Goal: Transaction & Acquisition: Subscribe to service/newsletter

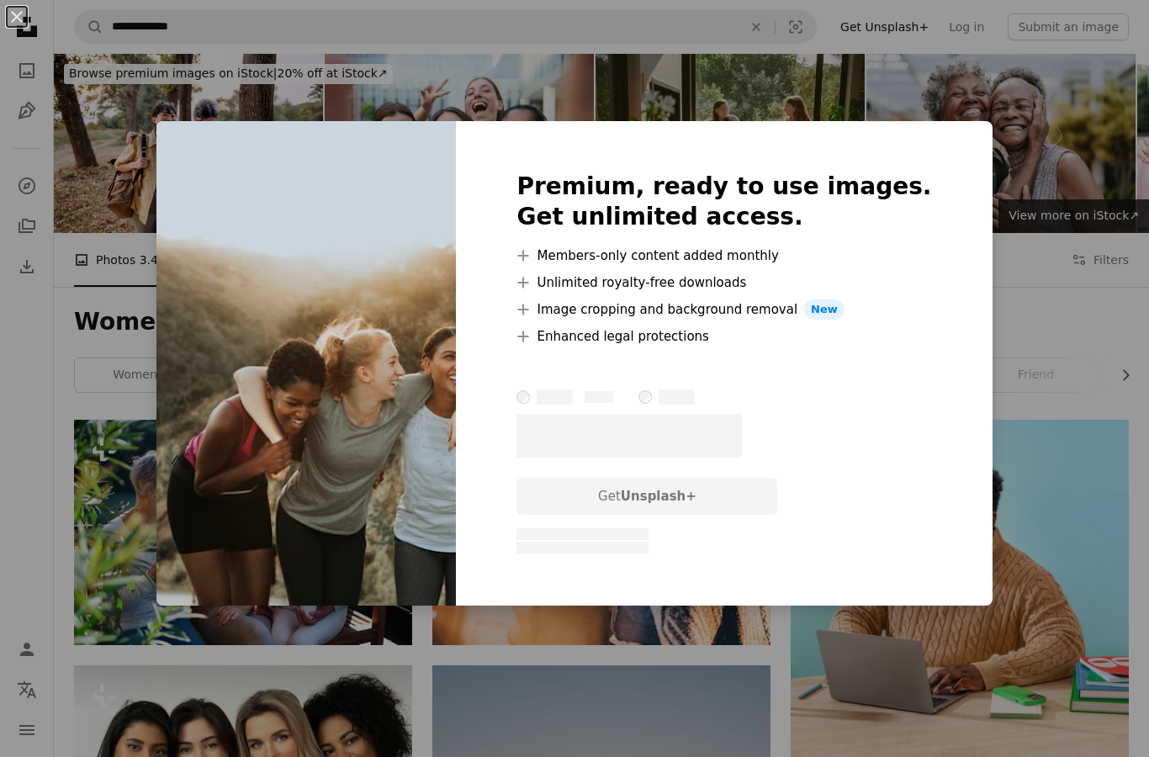
scroll to position [14111, 0]
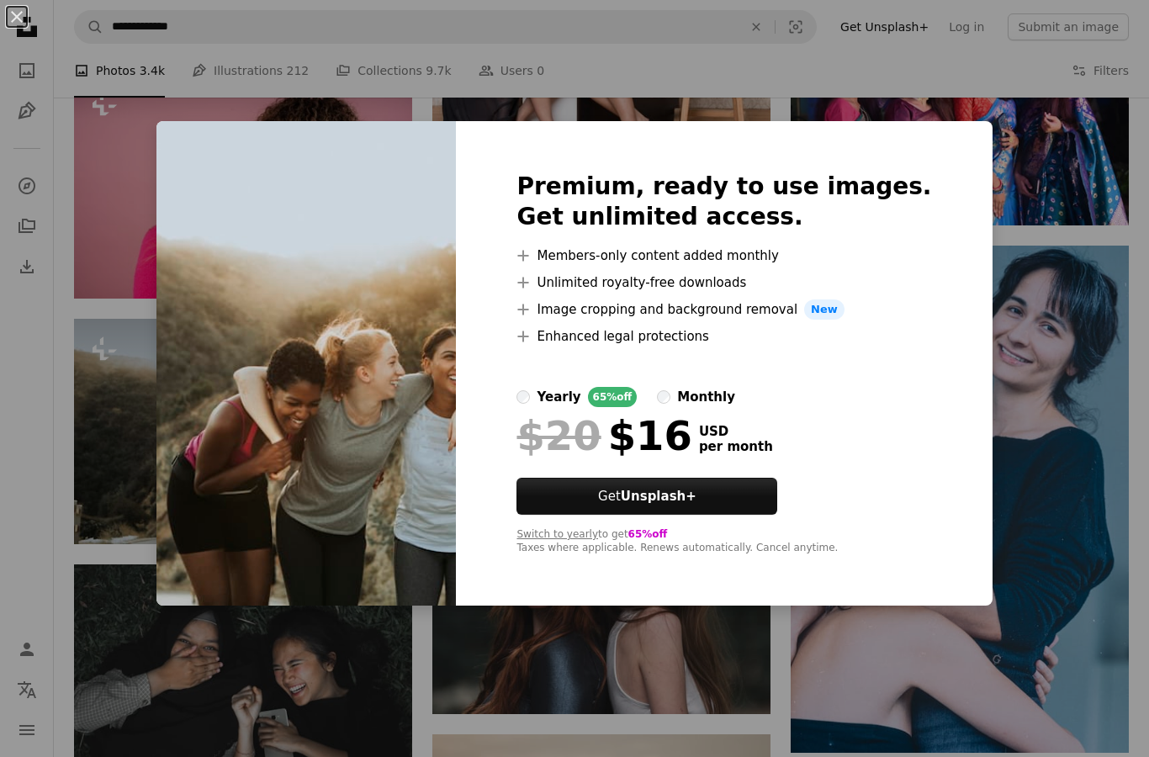
click at [905, 420] on div "Premium, ready to use images. Get unlimited access. A plus sign Members-only co…" at bounding box center [724, 363] width 536 height 484
click at [598, 539] on button "Switch to yearly" at bounding box center [557, 534] width 82 height 13
click at [708, 395] on label "monthly" at bounding box center [696, 397] width 78 height 20
click at [1076, 306] on div "An X shape Premium, ready to use images. Get unlimited access. A plus sign Memb…" at bounding box center [574, 378] width 1149 height 757
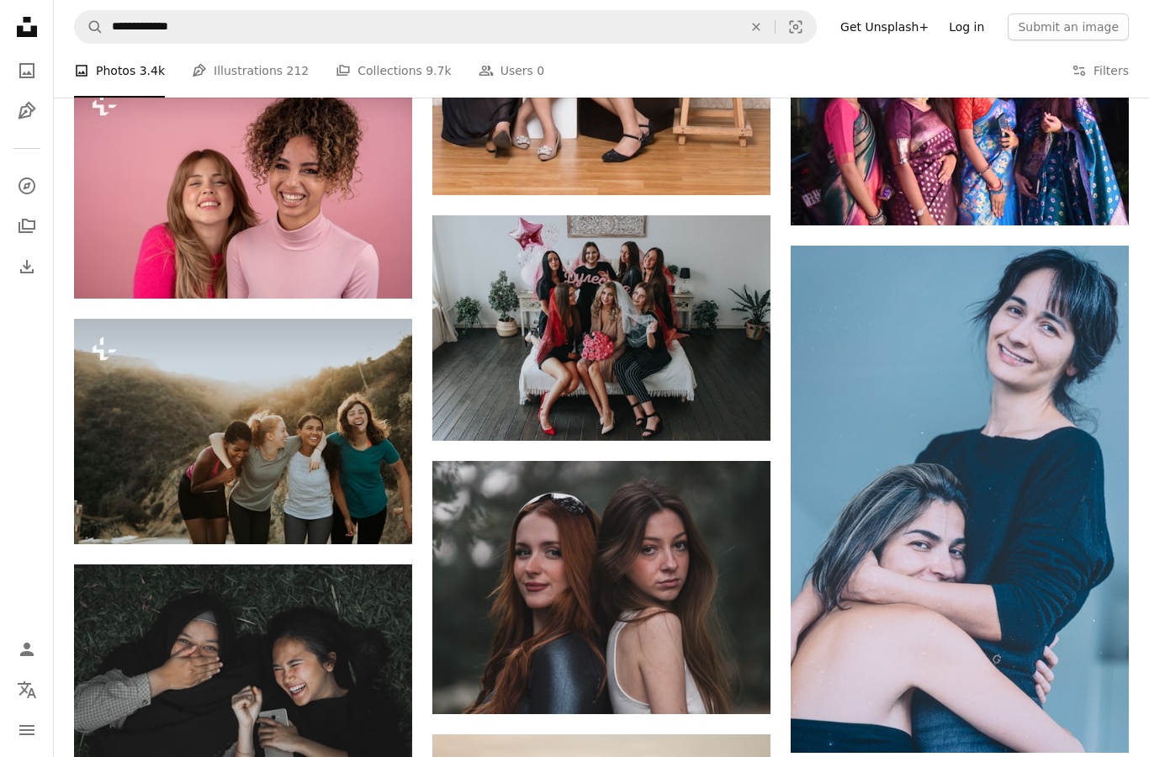
click at [984, 28] on link "Log in" at bounding box center [965, 26] width 55 height 27
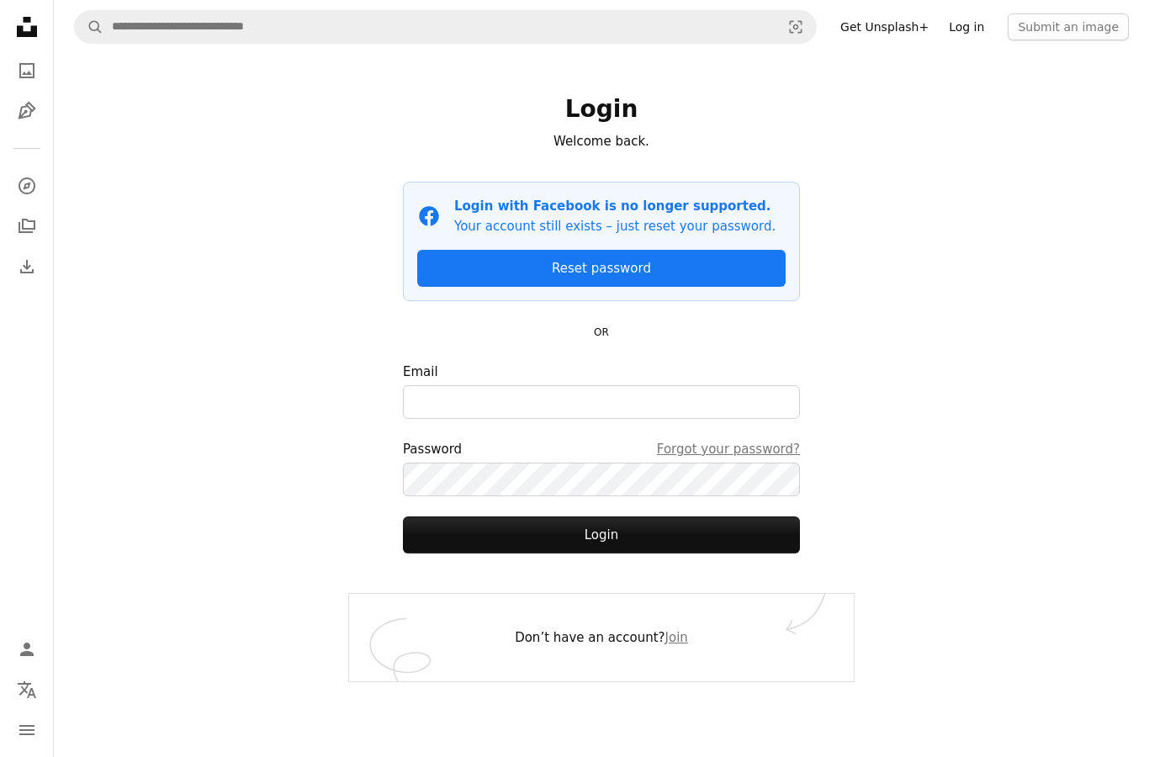
scroll to position [67, 0]
click at [606, 385] on input "Email" at bounding box center [601, 402] width 397 height 34
click at [685, 385] on input "Email" at bounding box center [601, 402] width 397 height 34
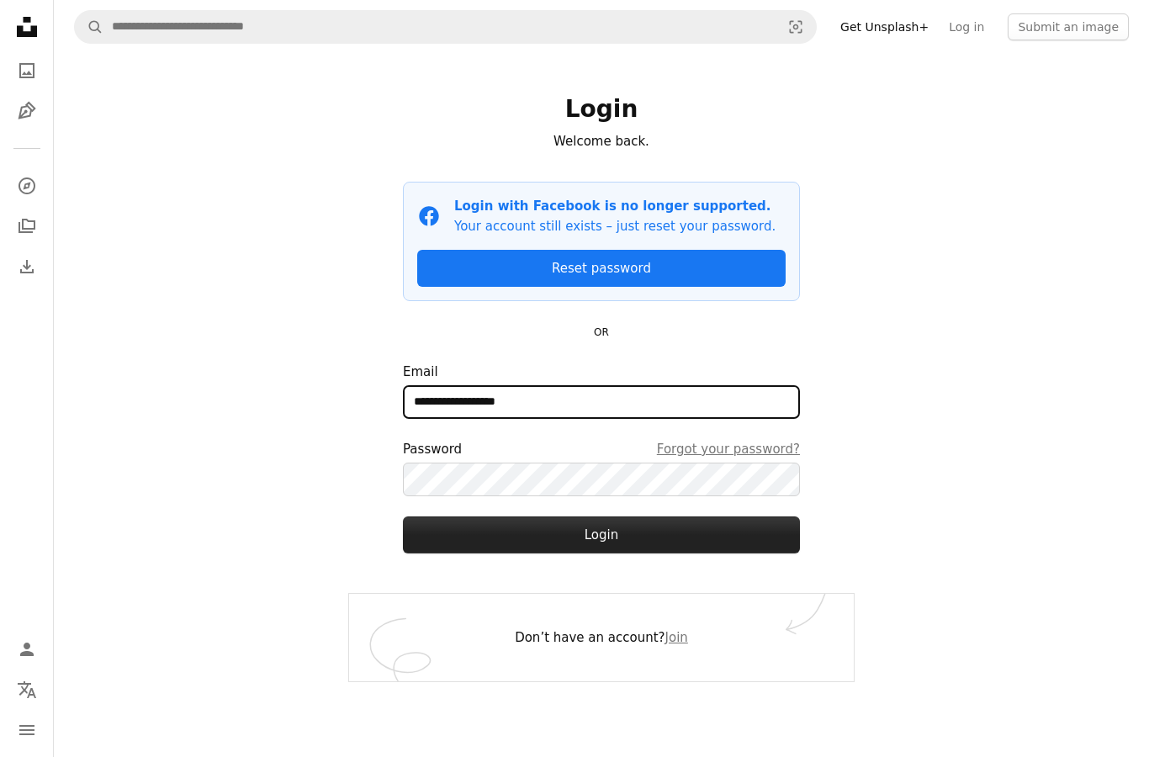
type input "**********"
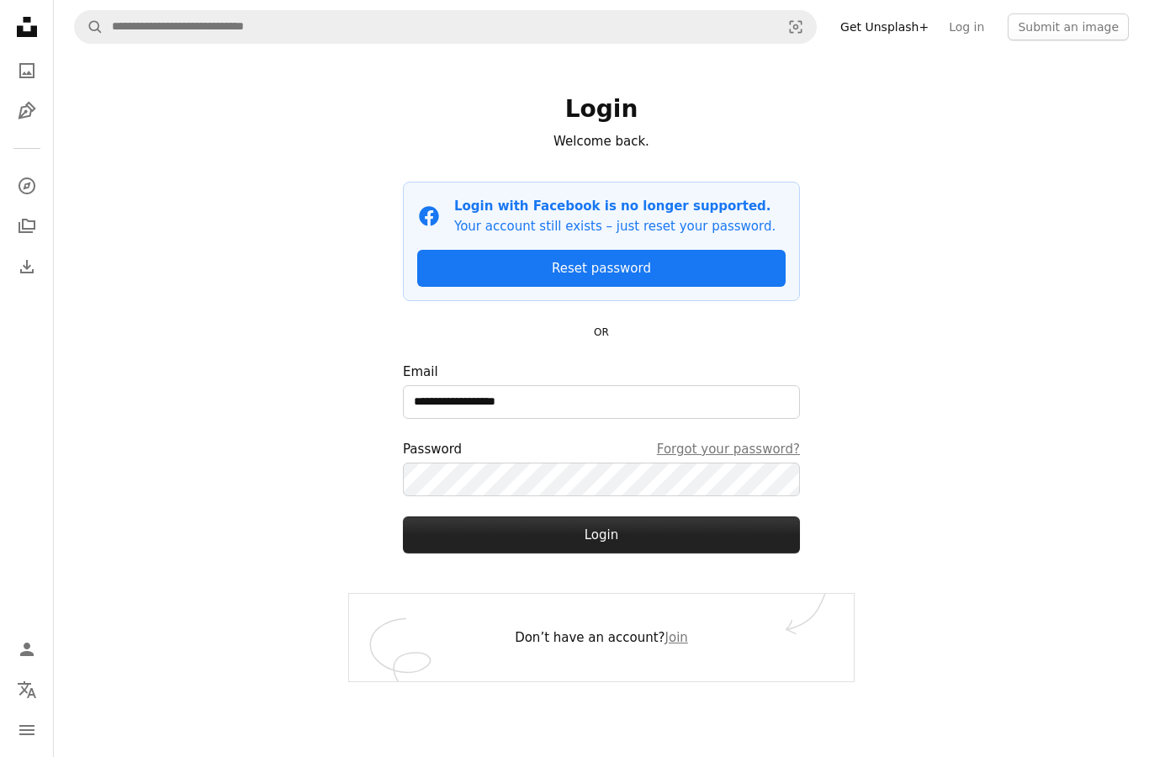
click at [652, 516] on button "Login" at bounding box center [601, 534] width 397 height 37
